Goal: Task Accomplishment & Management: Use online tool/utility

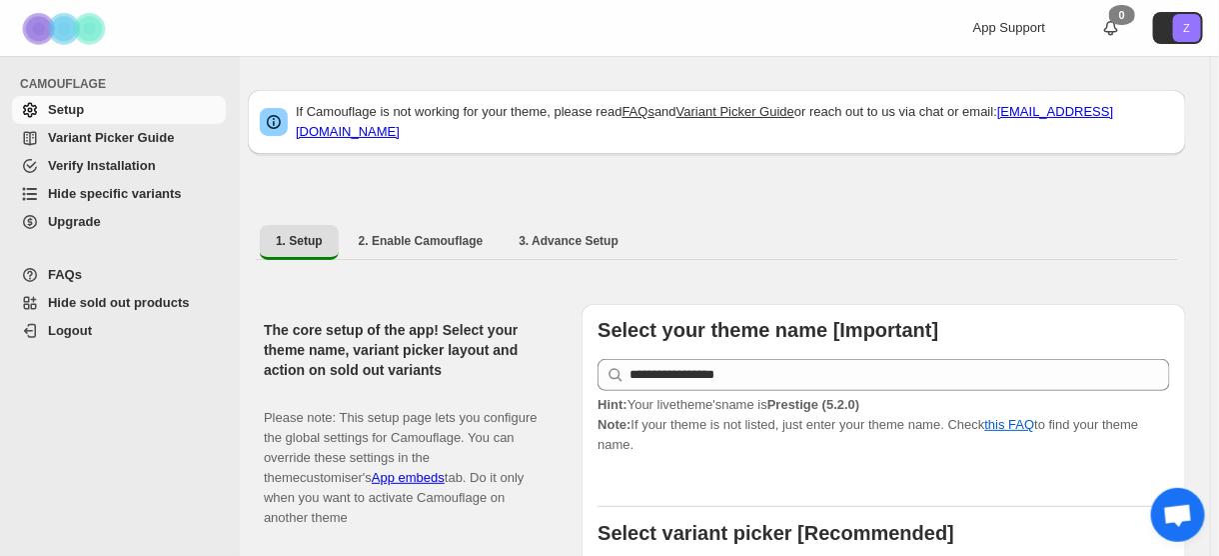
click at [149, 192] on span "Hide specific variants" at bounding box center [115, 193] width 134 height 15
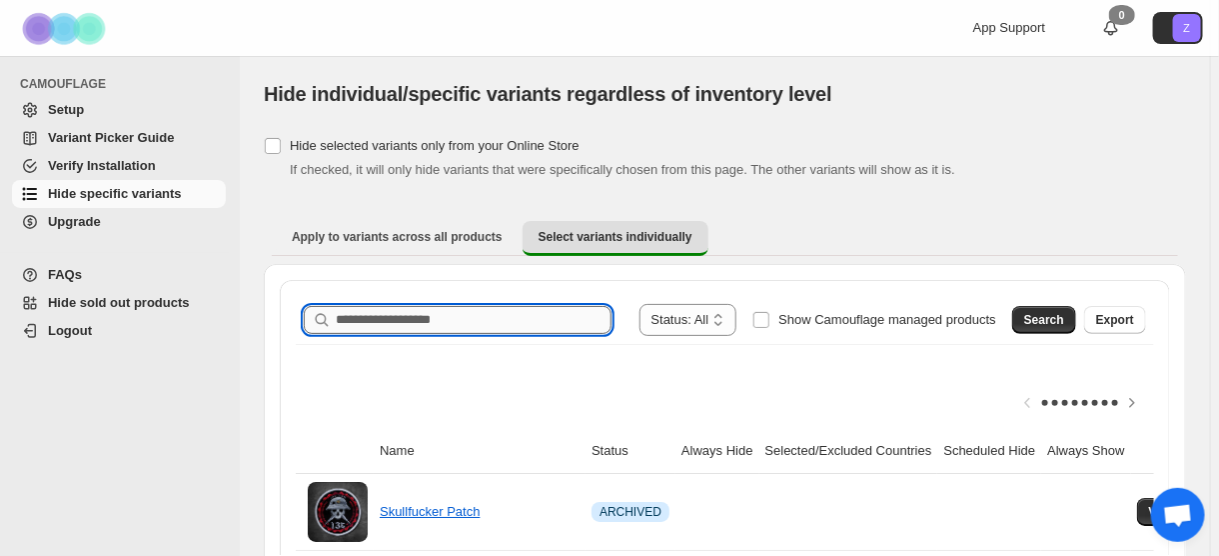
click at [502, 325] on input "Search product name" at bounding box center [474, 320] width 276 height 28
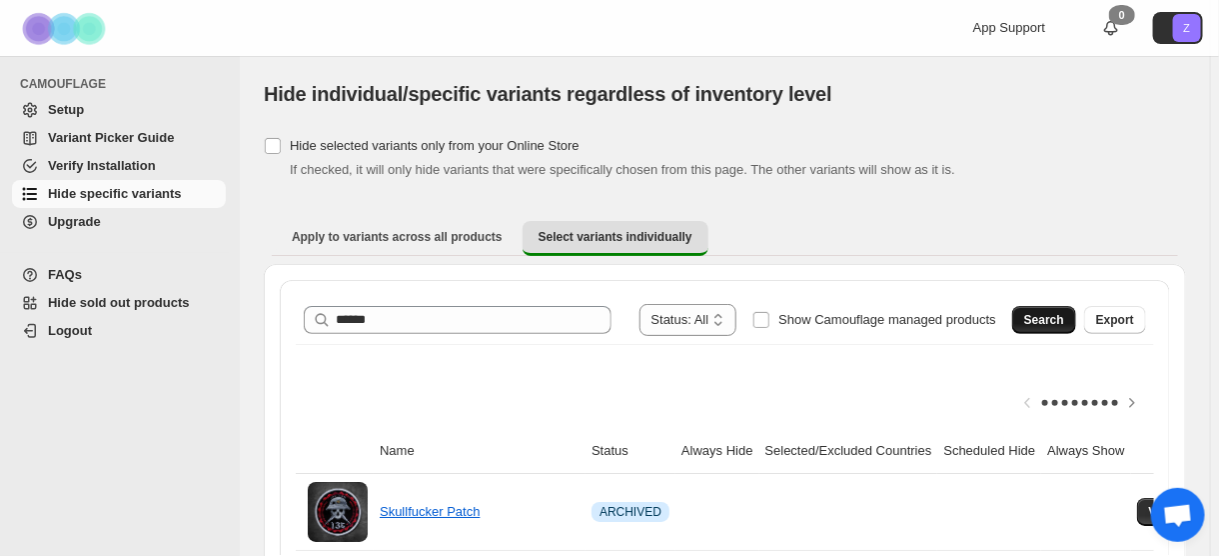
click at [1056, 314] on span "Search" at bounding box center [1044, 320] width 40 height 16
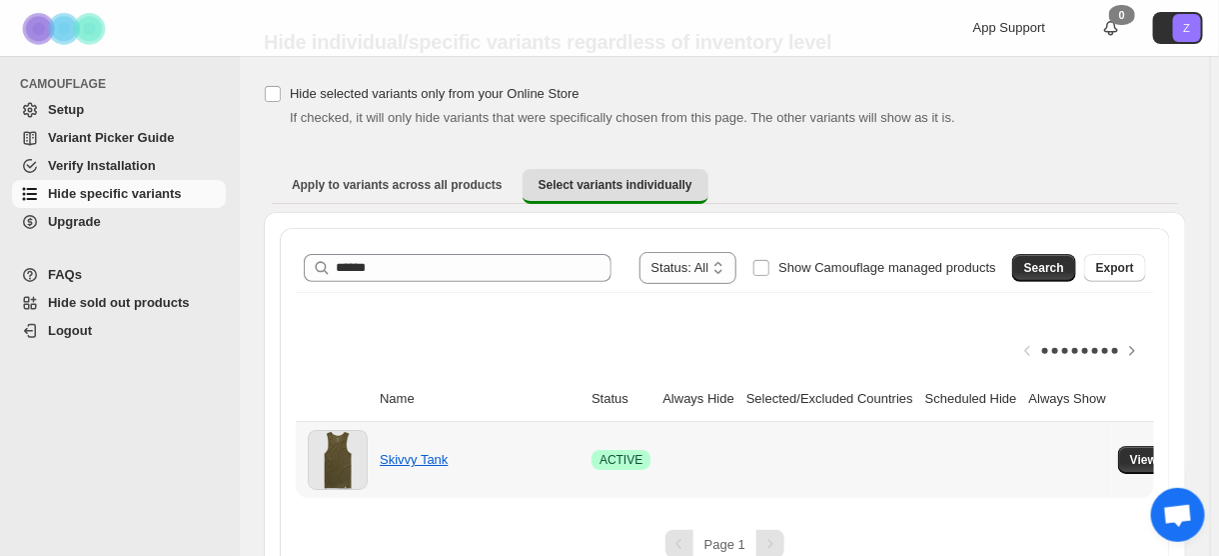
scroll to position [80, 0]
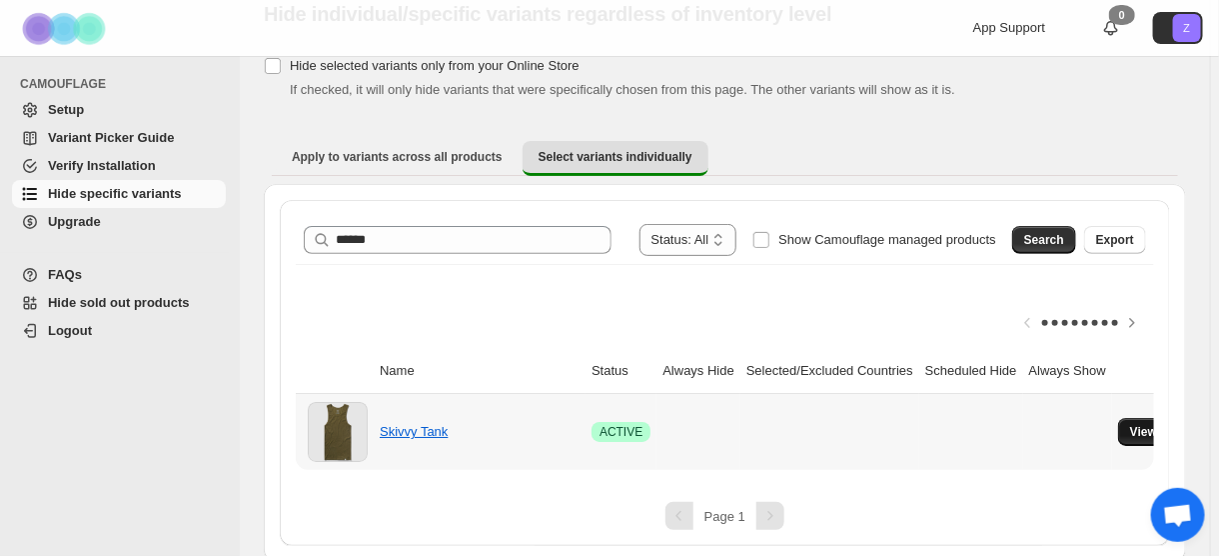
click at [1130, 425] on span "View variants" at bounding box center [1168, 432] width 77 height 16
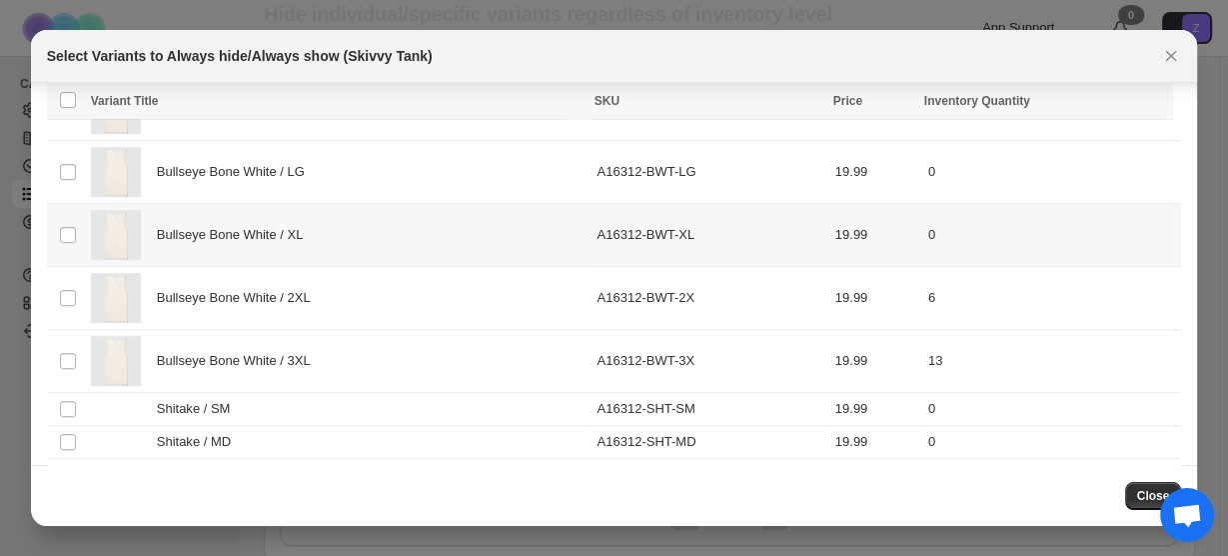
scroll to position [1047, 0]
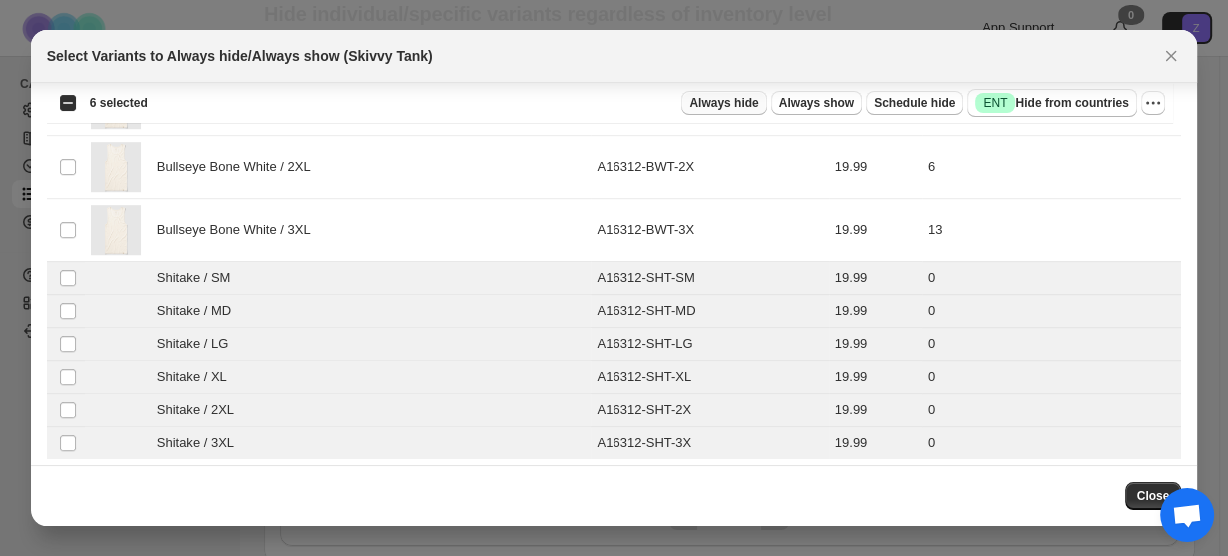
click at [756, 93] on button "Always hide" at bounding box center [724, 103] width 85 height 24
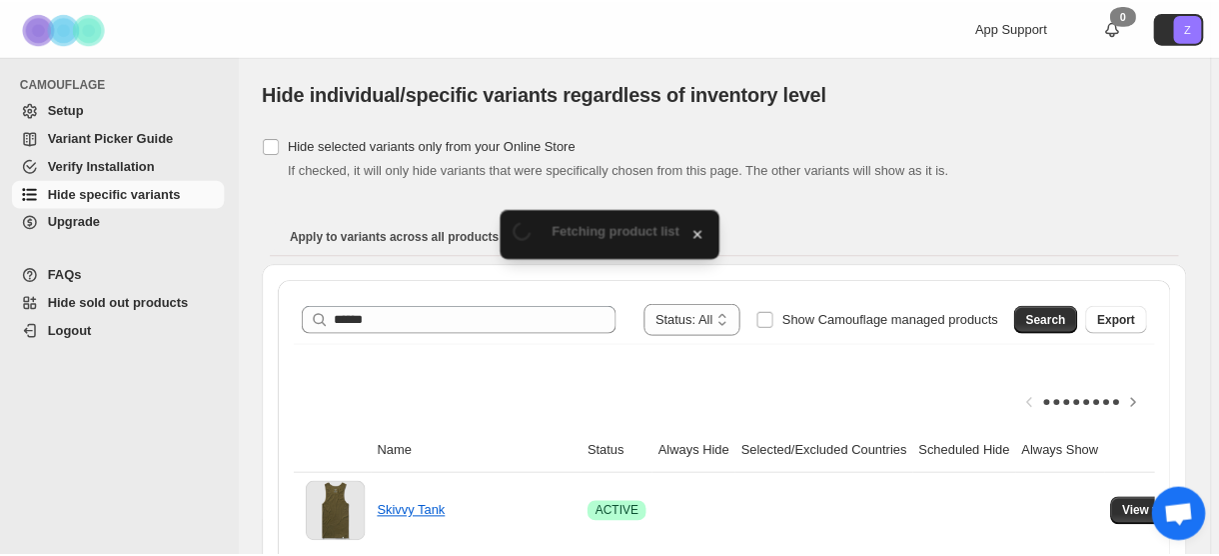
scroll to position [80, 0]
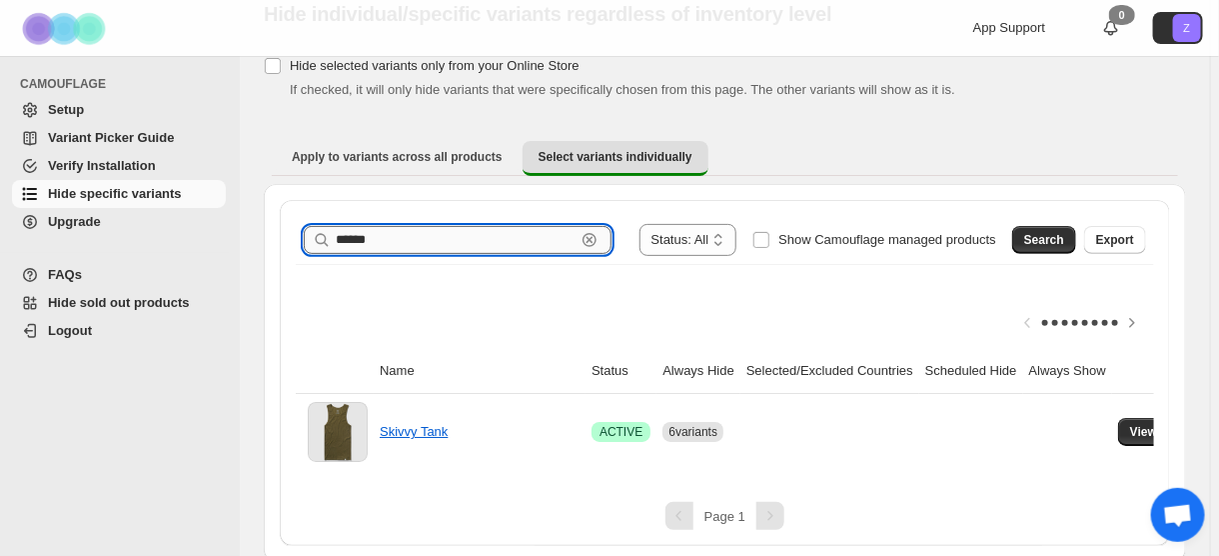
click at [422, 237] on input "******" at bounding box center [456, 240] width 240 height 28
type input "******"
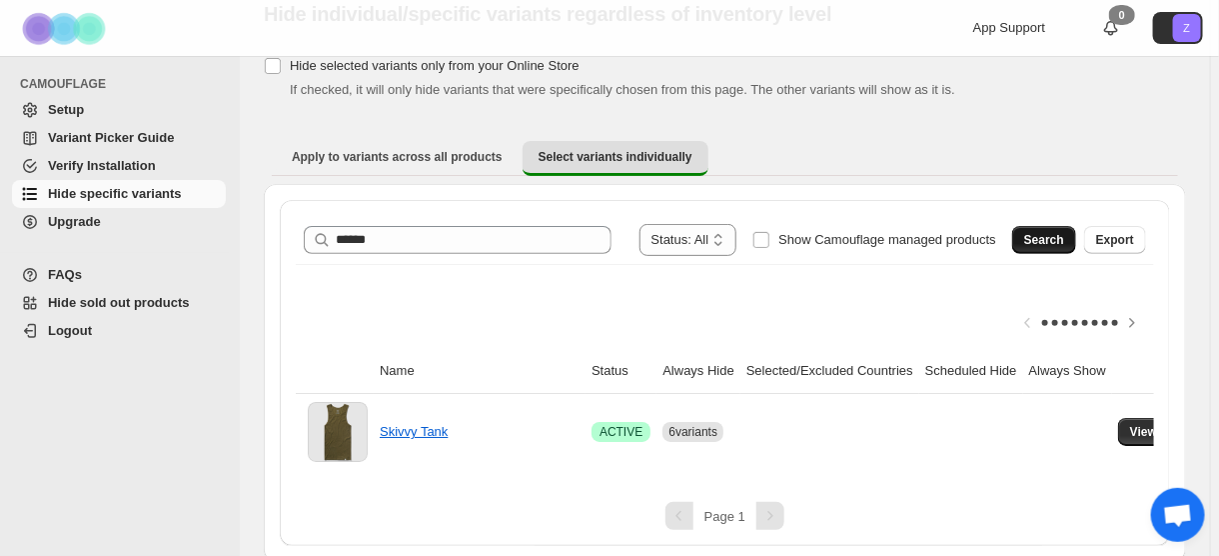
click at [1064, 241] on span "Search" at bounding box center [1044, 240] width 40 height 16
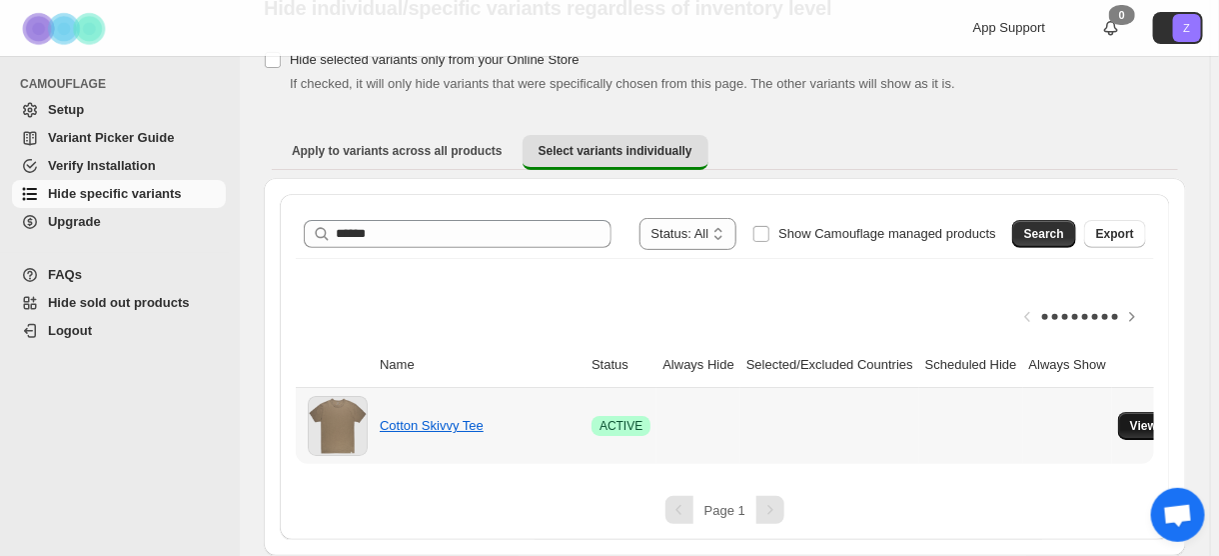
scroll to position [96, 0]
click at [1144, 420] on span "View variants" at bounding box center [1168, 426] width 77 height 16
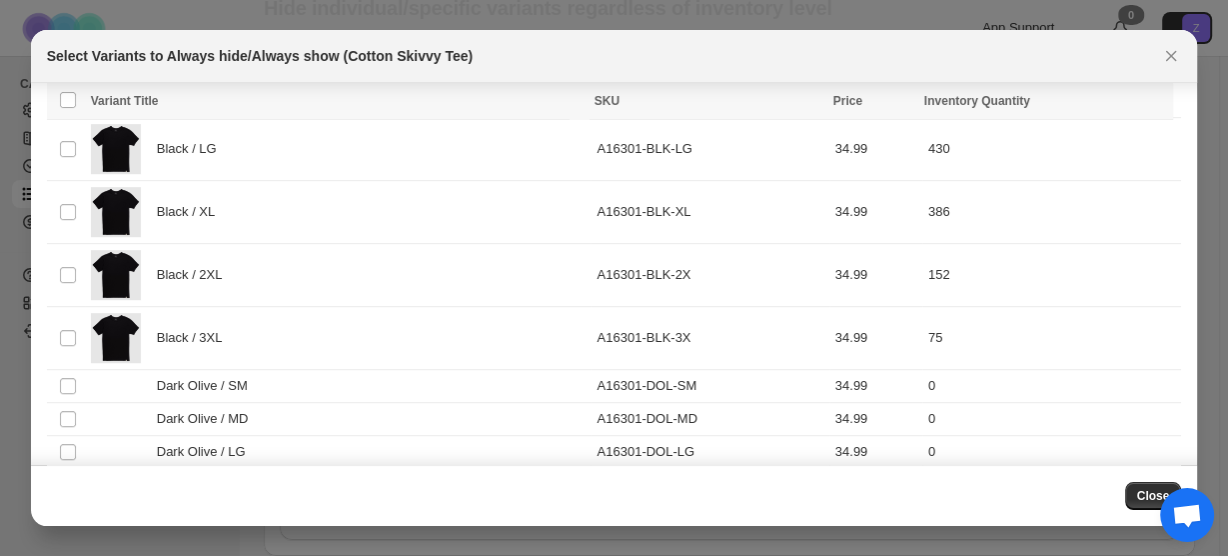
scroll to position [1047, 0]
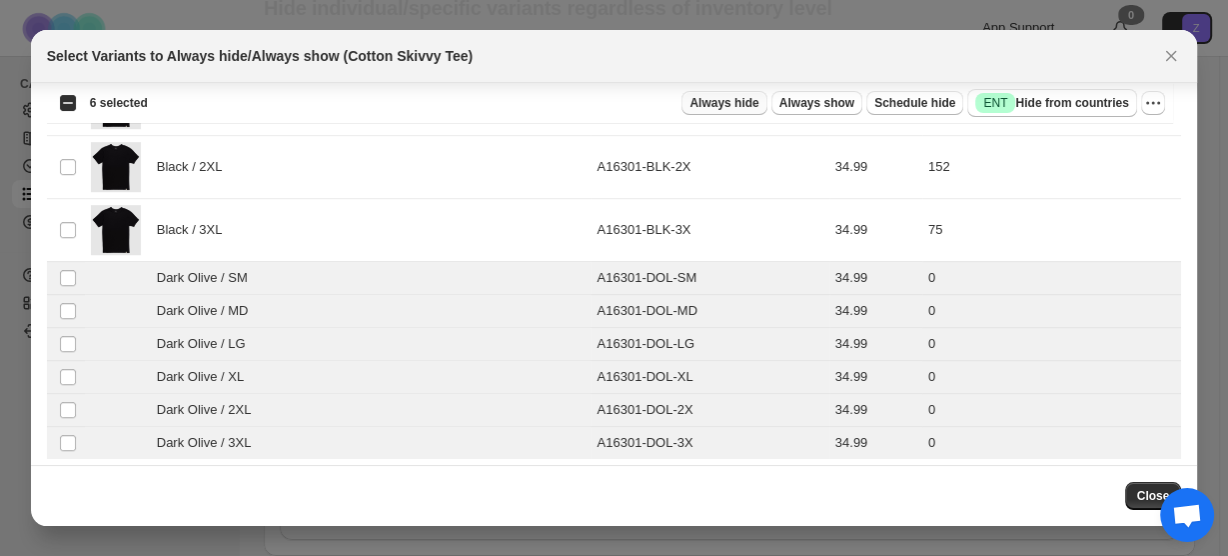
click at [759, 97] on span "Always hide" at bounding box center [724, 103] width 69 height 16
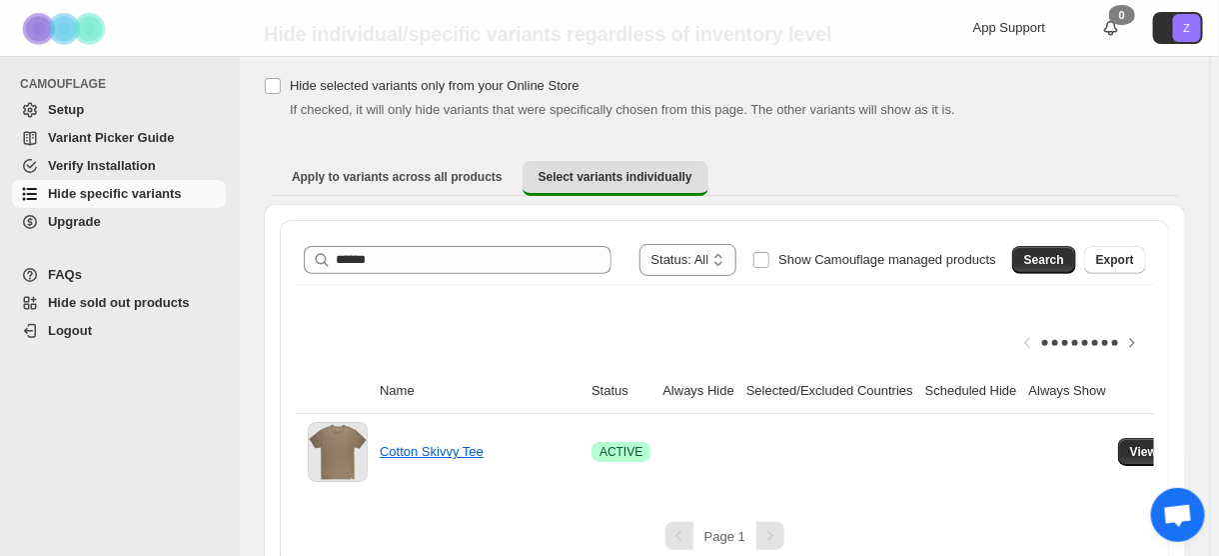
scroll to position [96, 0]
